Goal: Communication & Community: Answer question/provide support

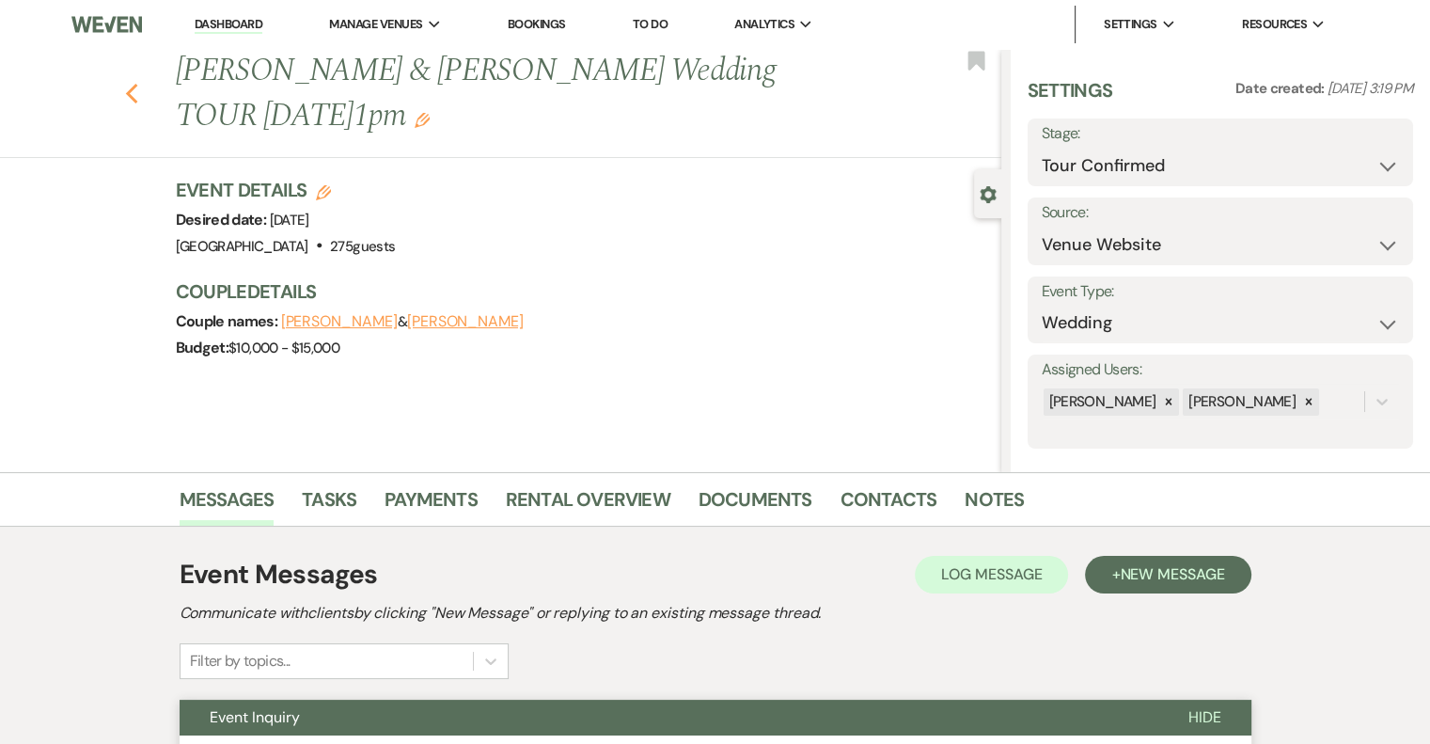
click at [139, 94] on icon "Previous" at bounding box center [132, 94] width 14 height 23
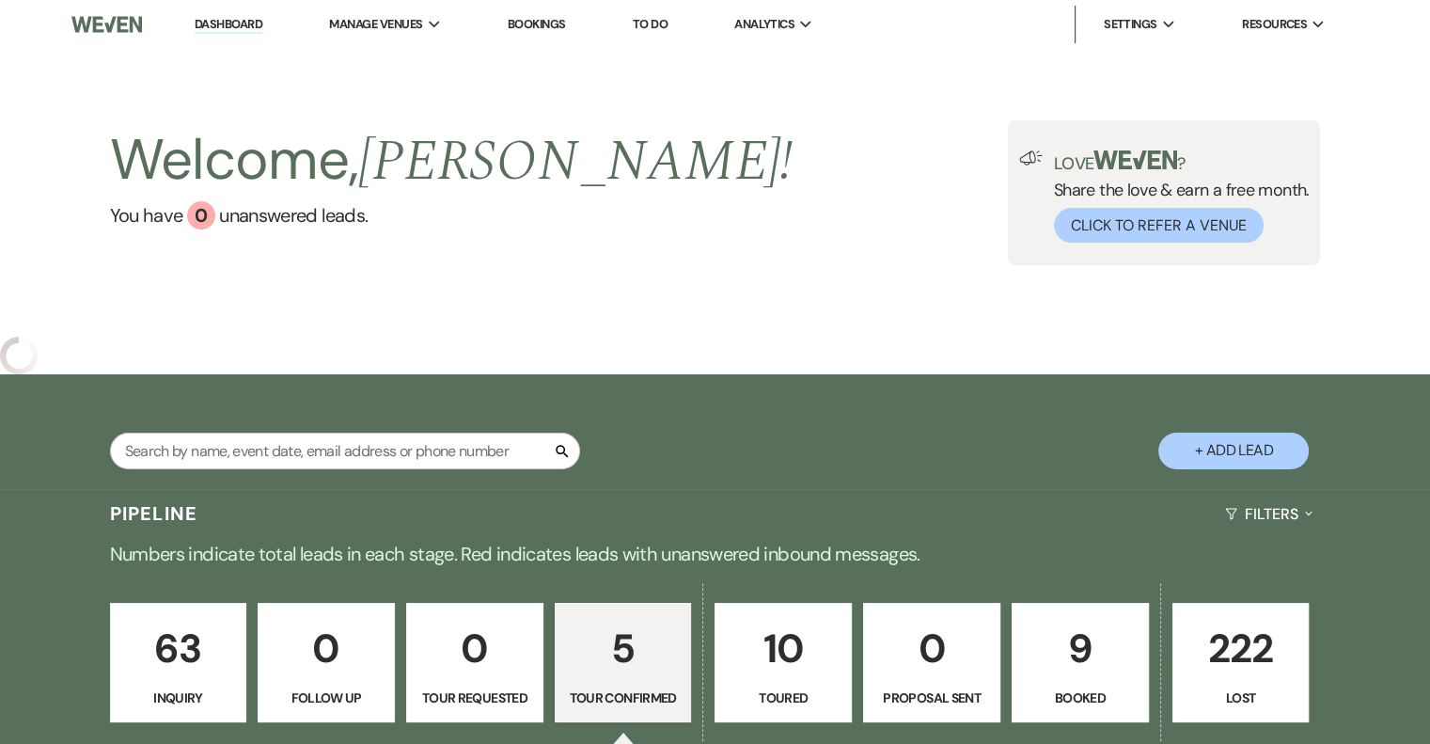
select select "4"
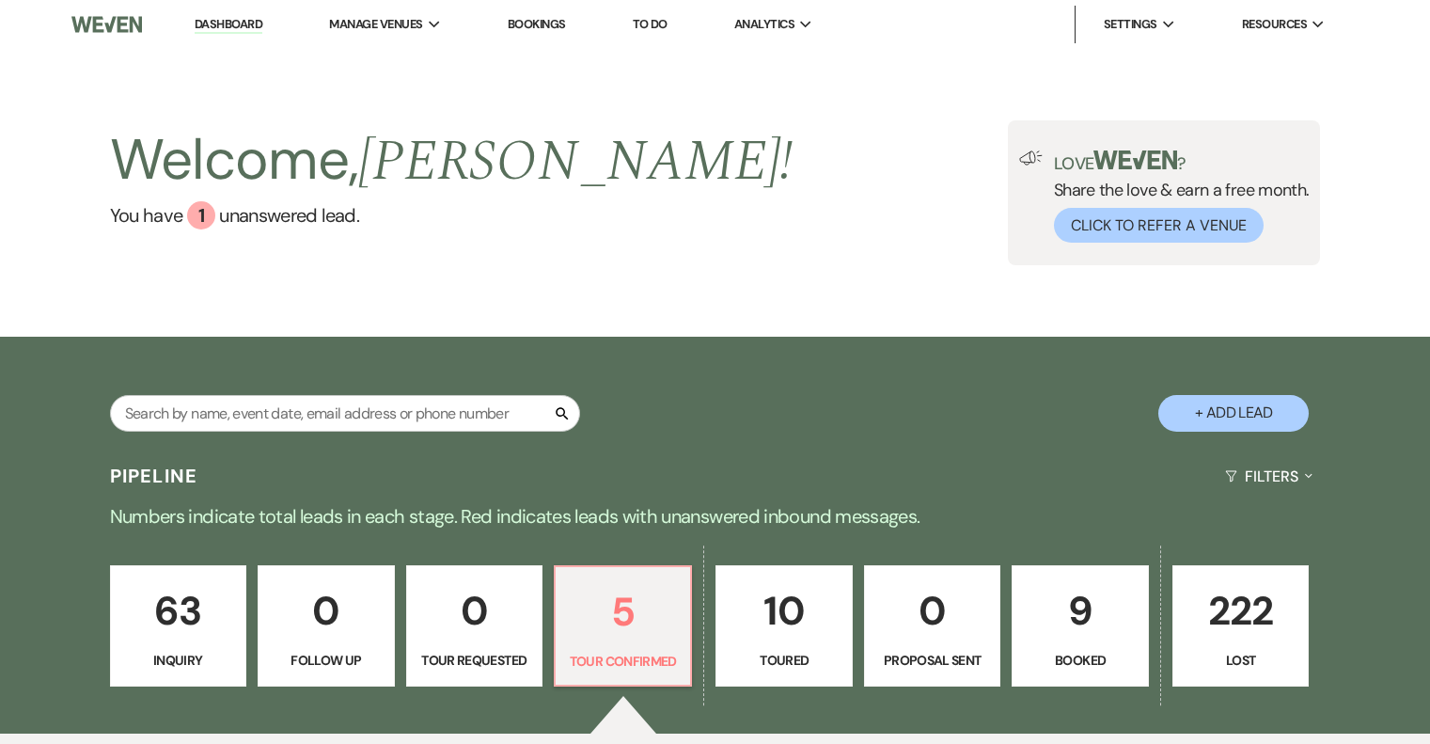
select select "4"
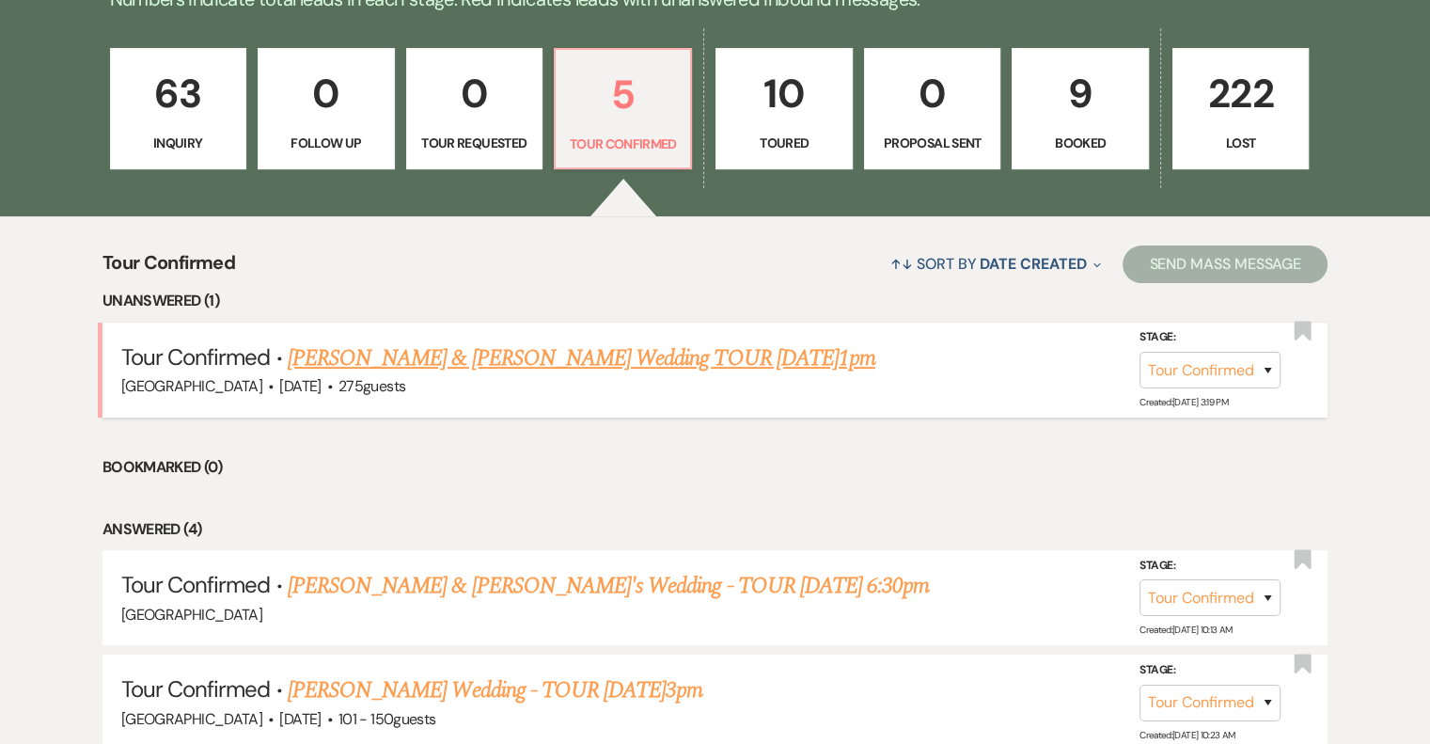
click at [479, 357] on link "[PERSON_NAME] & [PERSON_NAME] Wedding TOUR [DATE]1pm" at bounding box center [582, 358] width 588 height 34
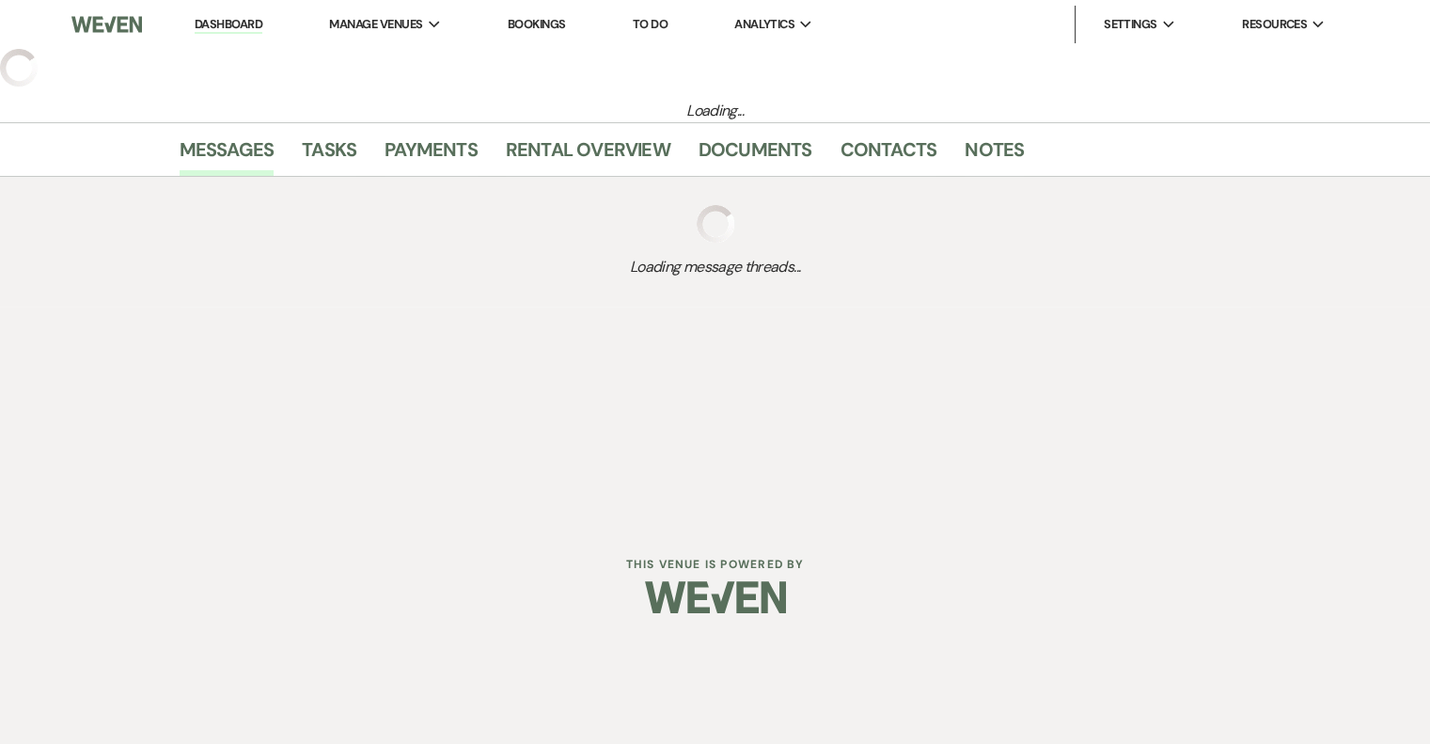
select select "4"
select select "5"
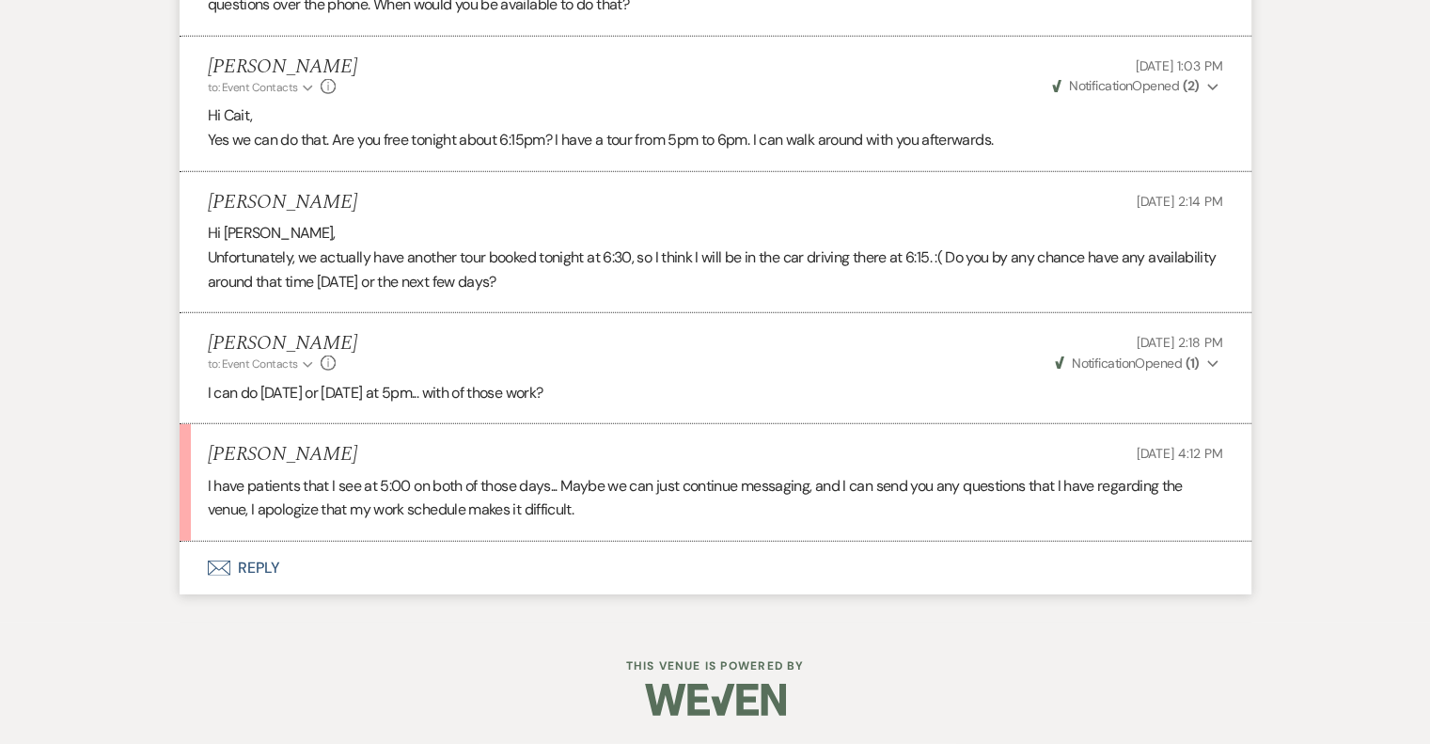
click at [264, 557] on button "Envelope Reply" at bounding box center [716, 568] width 1072 height 53
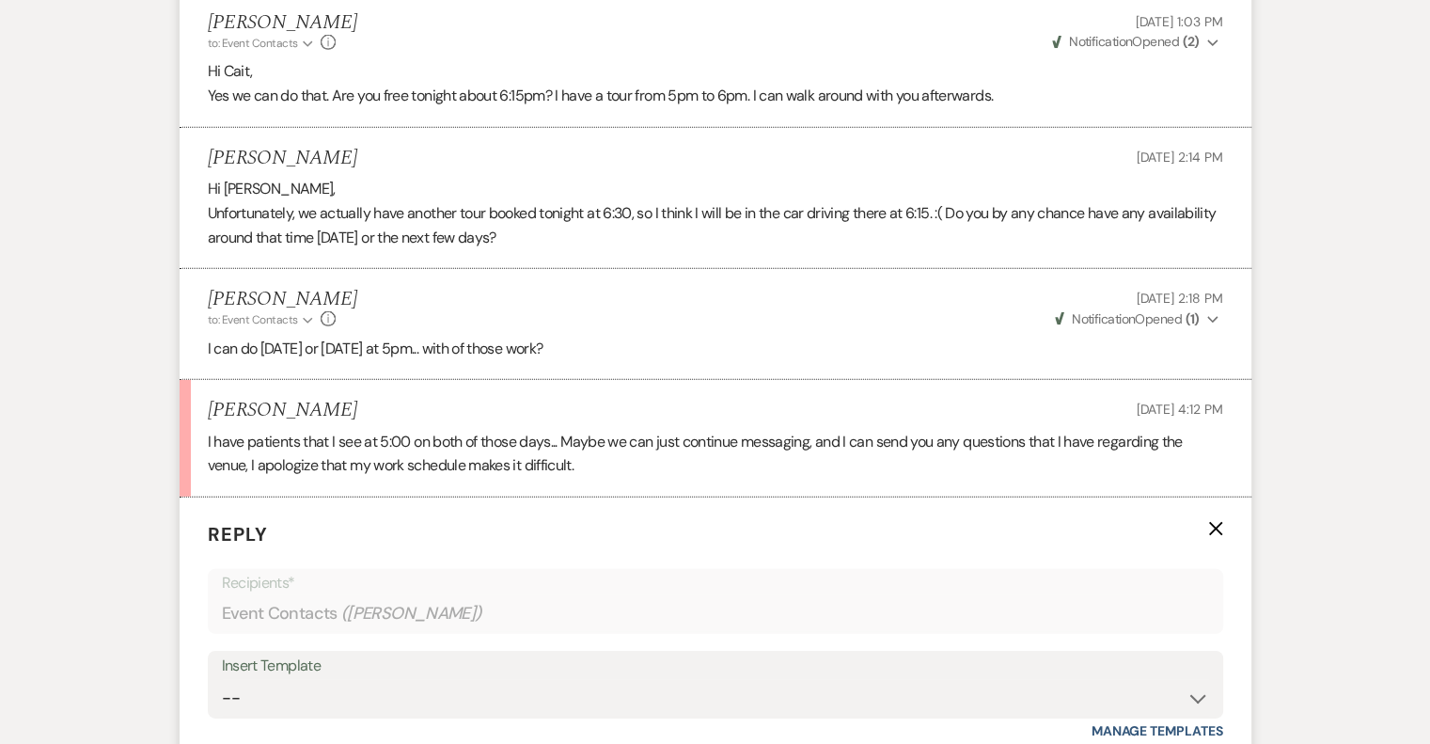
scroll to position [5944, 0]
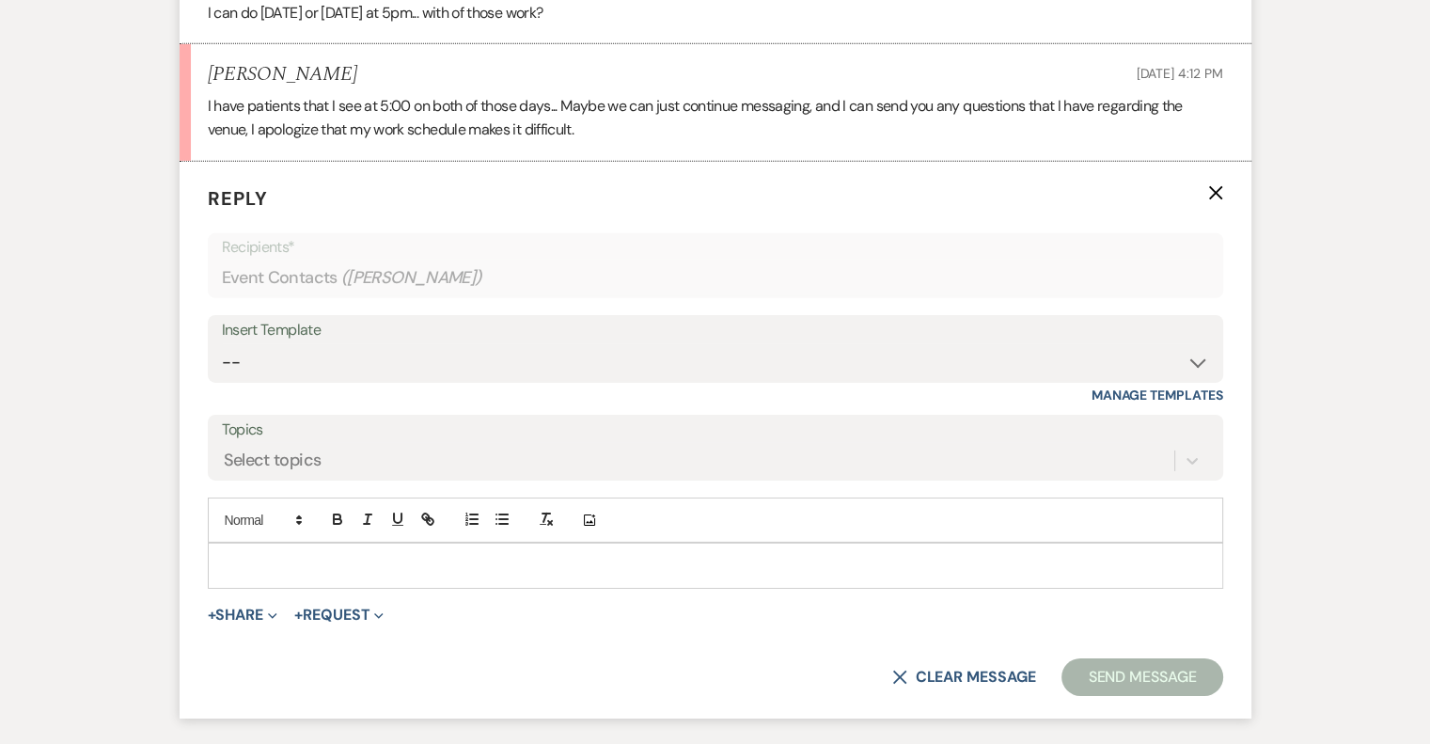
click at [279, 575] on p at bounding box center [715, 565] width 985 height 21
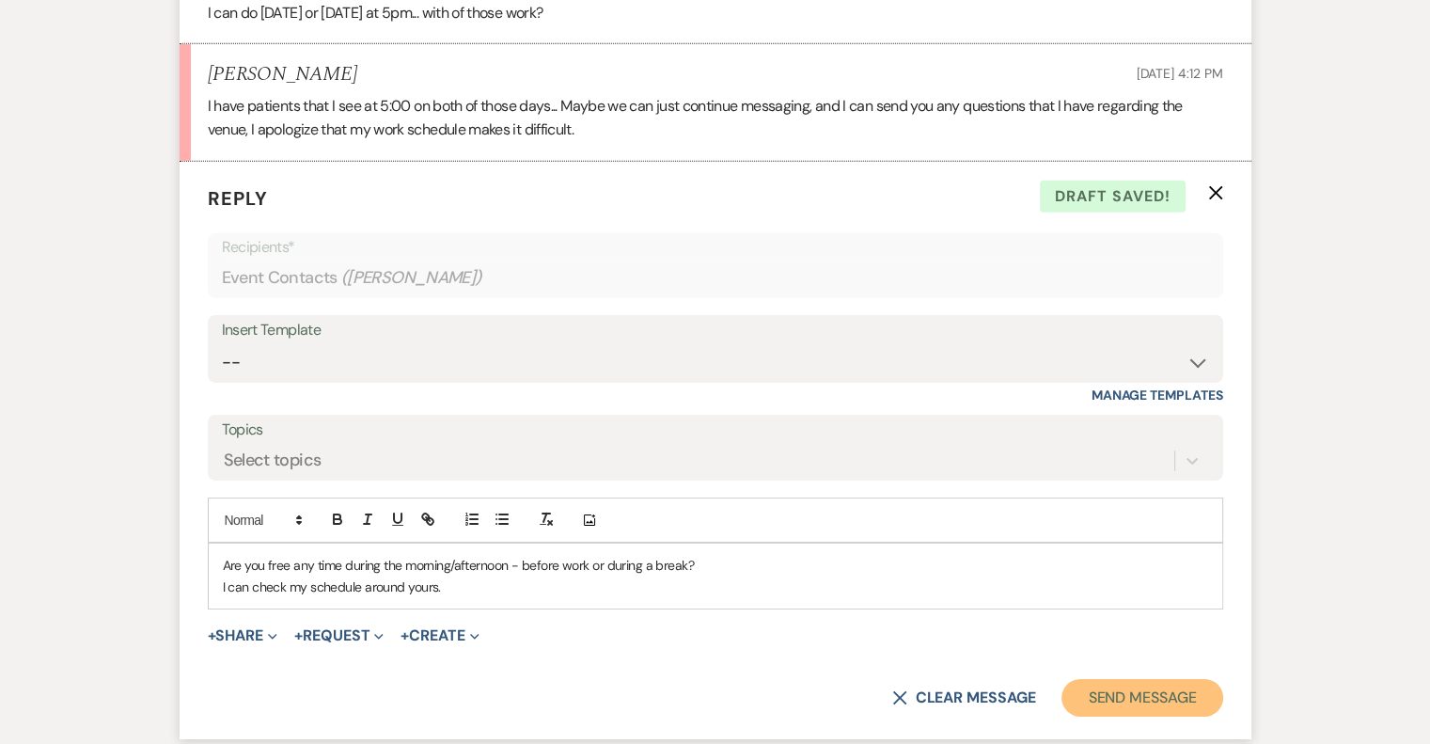
click at [1124, 716] on button "Send Message" at bounding box center [1141, 698] width 161 height 38
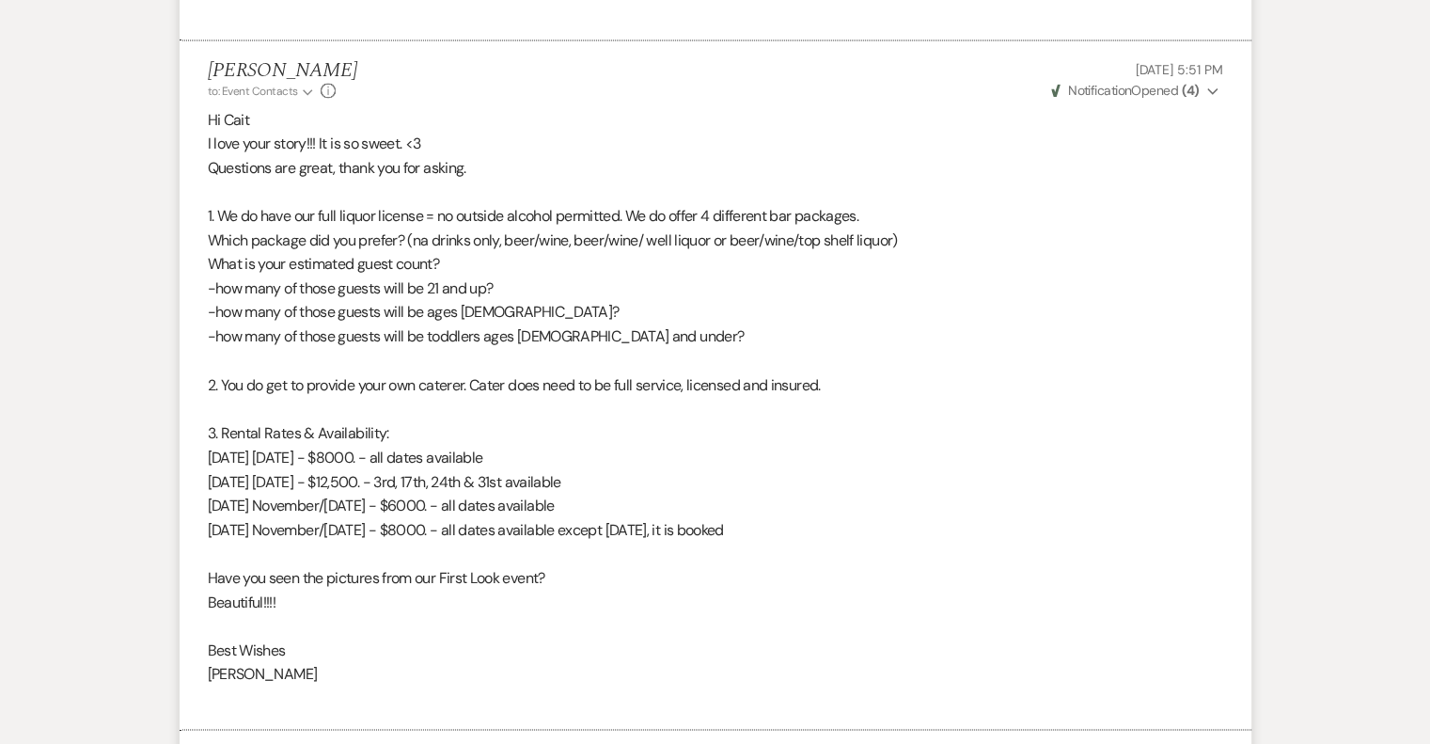
scroll to position [3226, 0]
